Goal: Check status: Check status

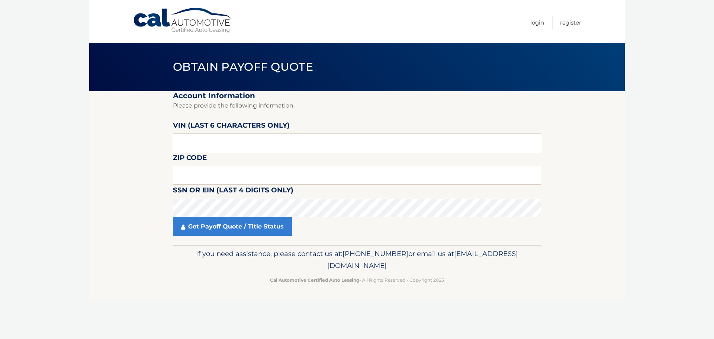
drag, startPoint x: 197, startPoint y: 131, endPoint x: 185, endPoint y: 144, distance: 17.6
click at [193, 180] on input "text" at bounding box center [357, 175] width 368 height 19
type input "11050"
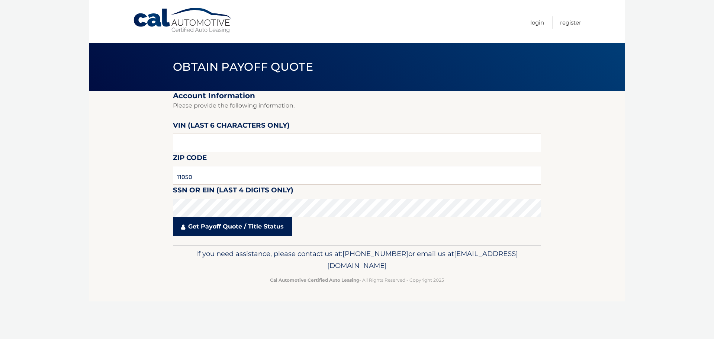
click at [220, 229] on link "Get Payoff Quote / Title Status" at bounding box center [232, 226] width 119 height 19
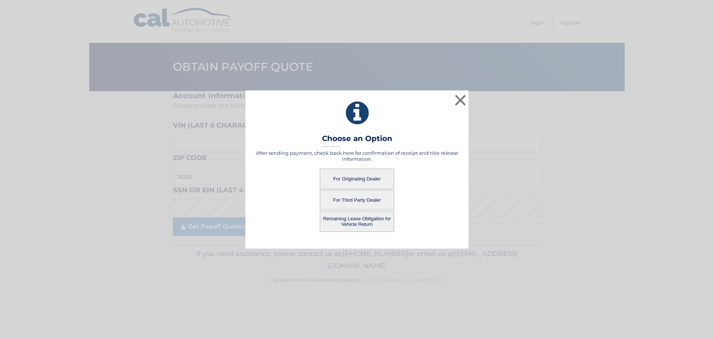
click at [345, 178] on button "For Originating Dealer" at bounding box center [357, 178] width 74 height 20
click at [355, 178] on button "For Originating Dealer" at bounding box center [357, 178] width 74 height 20
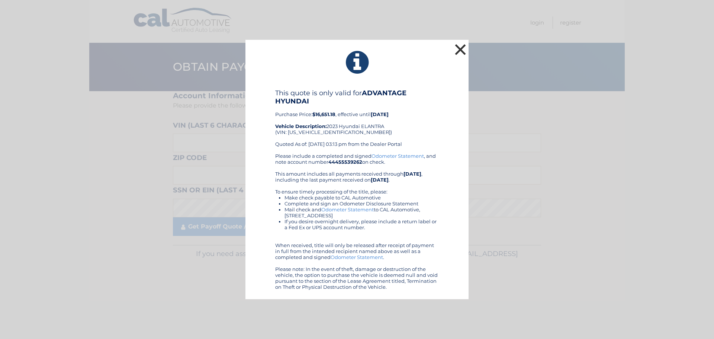
click at [459, 51] on button "×" at bounding box center [460, 49] width 15 height 15
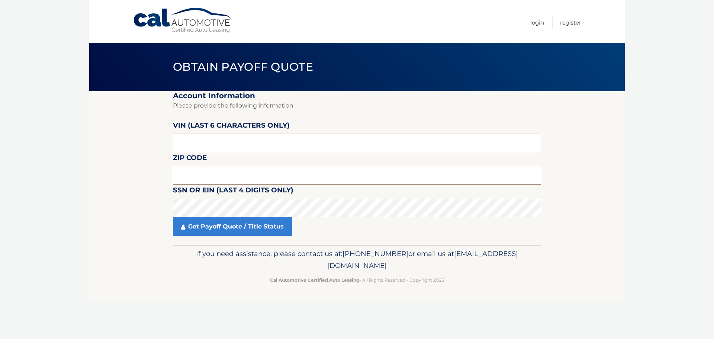
click at [216, 178] on input "text" at bounding box center [357, 175] width 368 height 19
click at [204, 177] on input "text" at bounding box center [357, 175] width 368 height 19
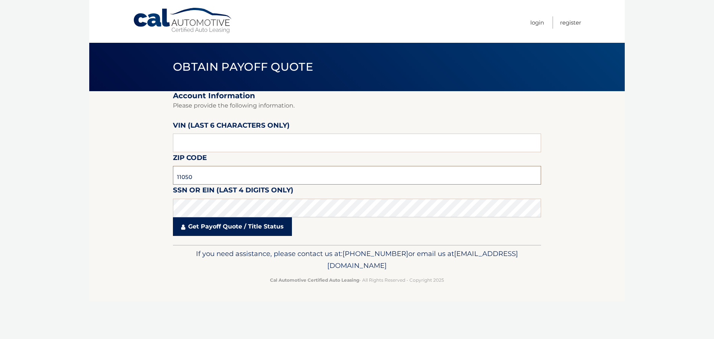
type input "11050"
click at [219, 227] on link "Get Payoff Quote / Title Status" at bounding box center [232, 226] width 119 height 19
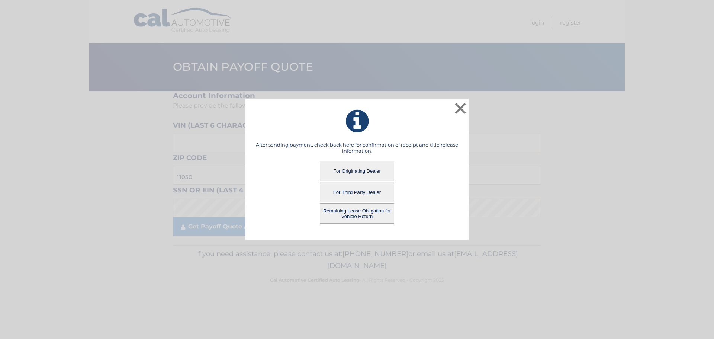
click at [366, 212] on button "Remaining Lease Obligation for Vehicle Return" at bounding box center [357, 213] width 74 height 20
click at [355, 214] on button "Remaining Lease Obligation for Vehicle Return" at bounding box center [357, 213] width 74 height 20
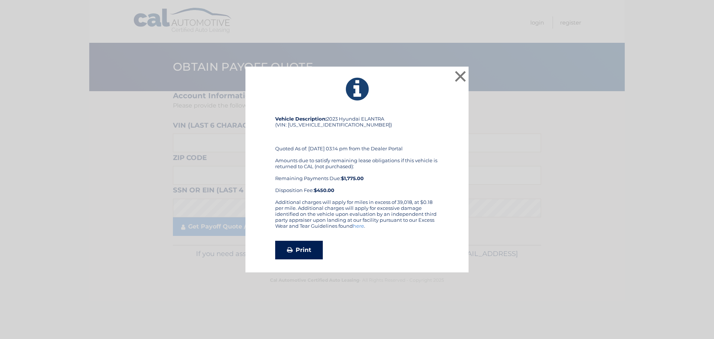
click at [298, 249] on link "Print" at bounding box center [299, 250] width 48 height 19
